Goal: Find specific page/section: Find specific page/section

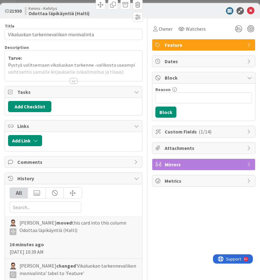
click at [75, 82] on div at bounding box center [73, 80] width 7 height 5
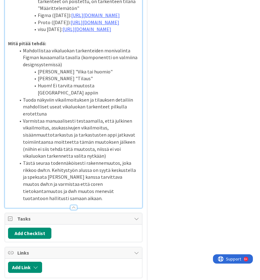
scroll to position [230, 0]
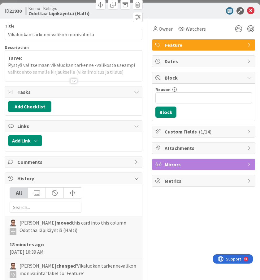
click at [76, 81] on div at bounding box center [73, 80] width 7 height 5
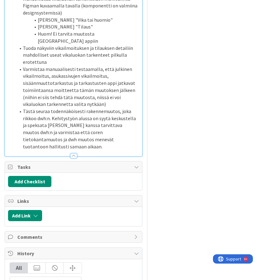
scroll to position [241, 0]
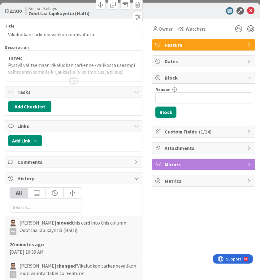
click at [70, 79] on div at bounding box center [73, 80] width 7 height 5
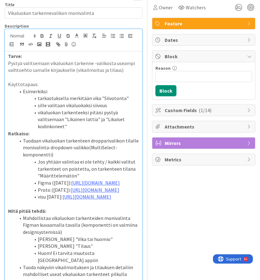
scroll to position [22, 0]
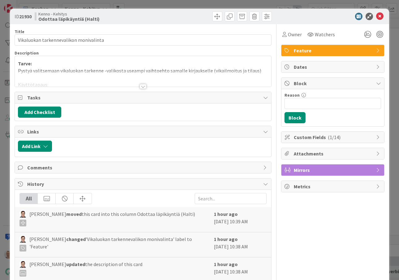
click at [145, 83] on div at bounding box center [143, 79] width 256 height 16
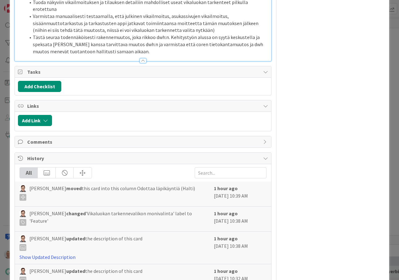
scroll to position [287, 0]
